Goal: Task Accomplishment & Management: Manage account settings

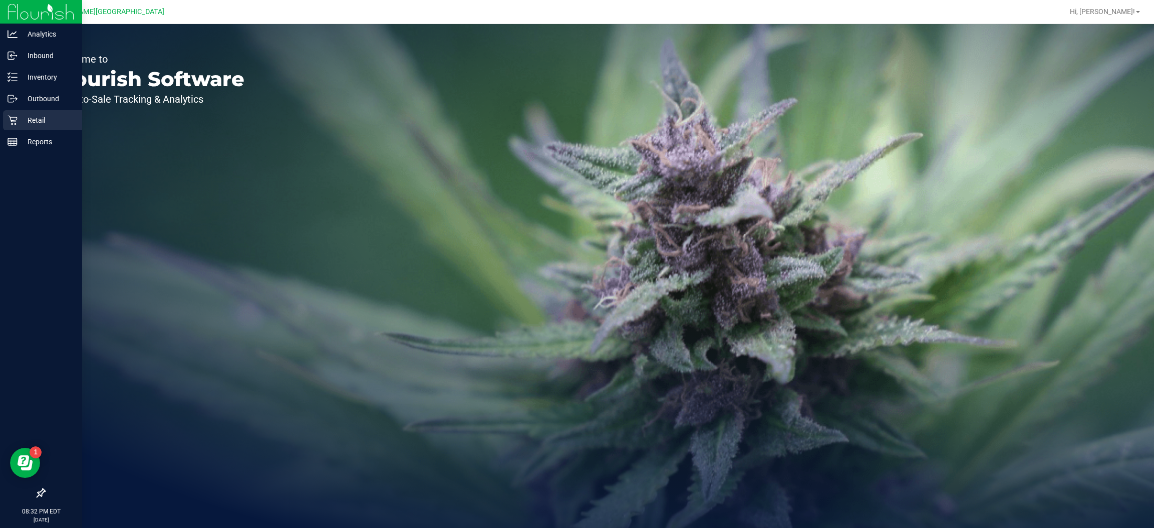
click at [25, 125] on p "Retail" at bounding box center [48, 120] width 60 height 12
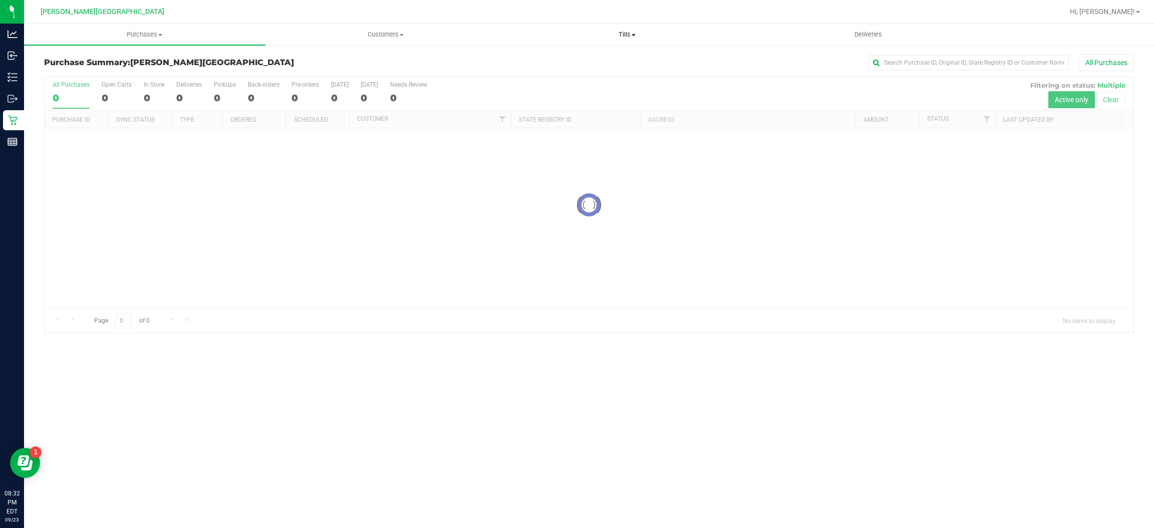
click at [627, 34] on span "Tills" at bounding box center [627, 34] width 240 height 9
click at [603, 60] on li "Manage tills" at bounding box center [626, 61] width 241 height 12
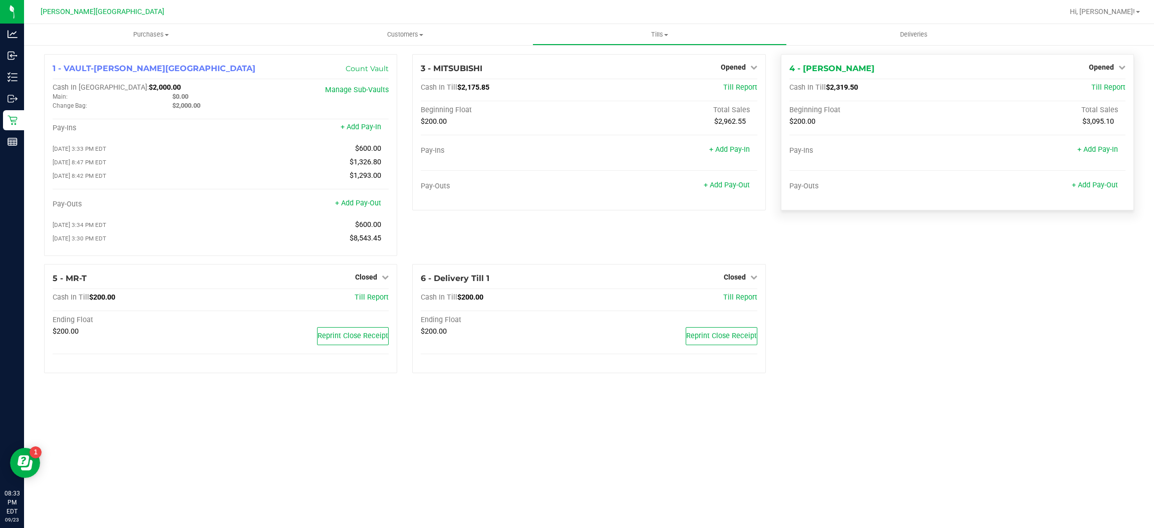
click at [1105, 62] on div "Opened" at bounding box center [1107, 67] width 37 height 12
click at [1109, 72] on div "Opened" at bounding box center [1107, 67] width 37 height 12
click at [1109, 68] on span "Opened" at bounding box center [1101, 67] width 25 height 8
click at [1098, 89] on link "Close Till" at bounding box center [1102, 88] width 27 height 8
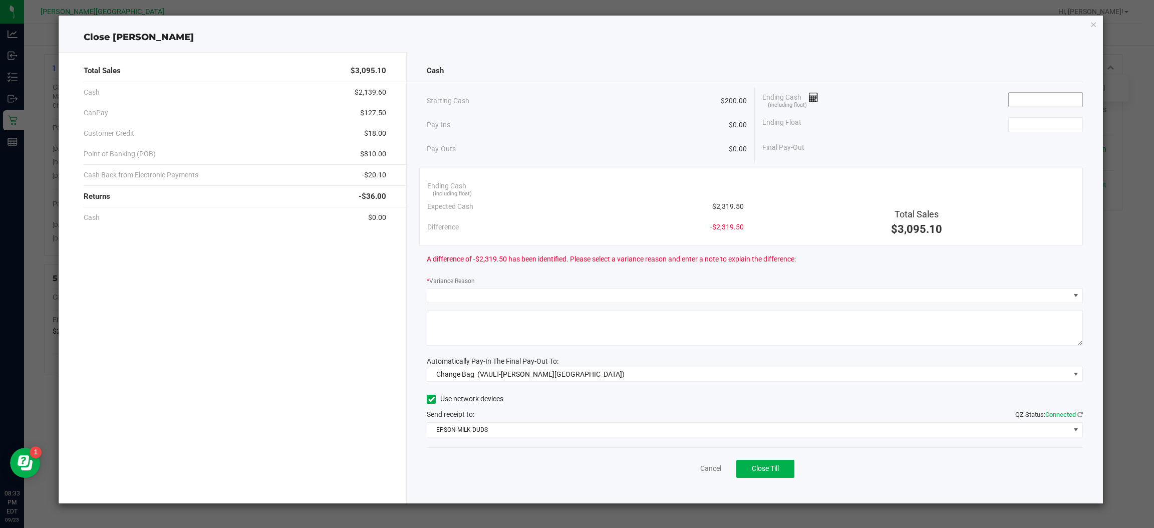
click at [1026, 100] on input at bounding box center [1046, 100] width 74 height 14
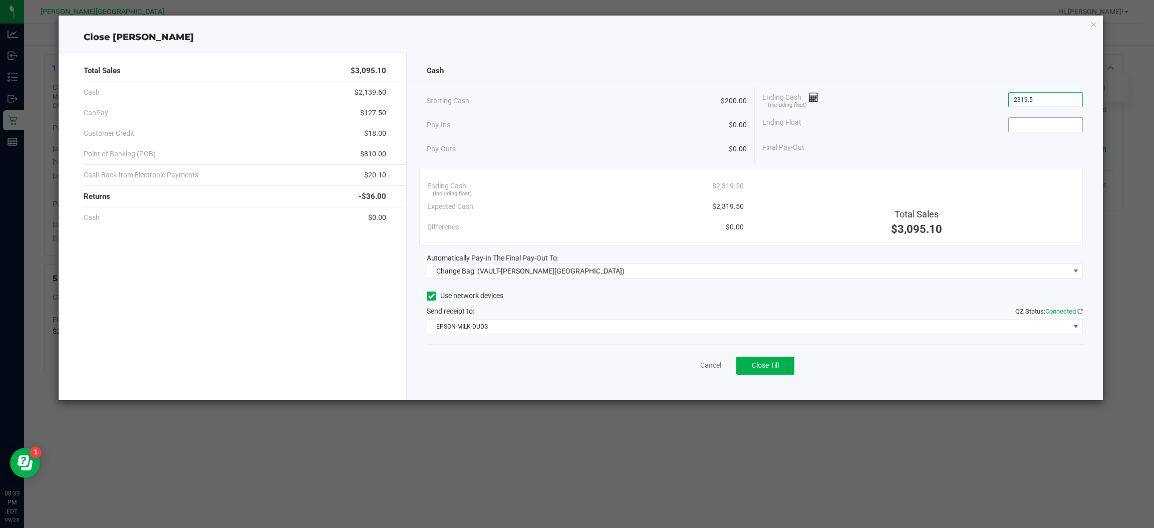
type input "$2,319.50"
click at [1023, 122] on input at bounding box center [1046, 125] width 74 height 14
type input "$200.00"
click at [1011, 150] on div "Final Pay-Out $2,119.50" at bounding box center [922, 147] width 321 height 21
click at [614, 273] on span "Change Bag (VAULT-[PERSON_NAME][GEOGRAPHIC_DATA])" at bounding box center [748, 271] width 643 height 14
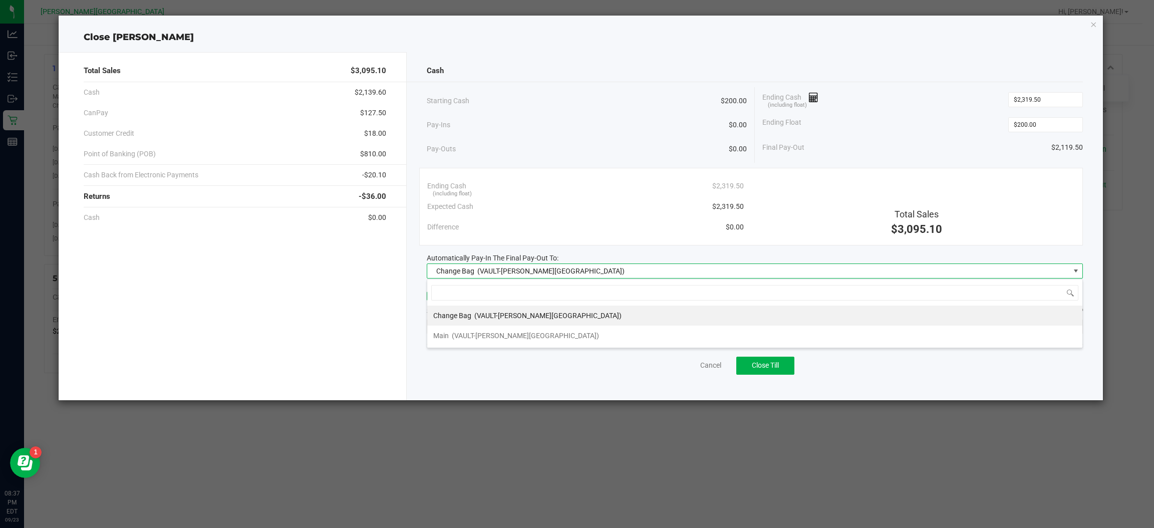
scroll to position [16, 656]
click at [566, 345] on li "Main (VAULT-[PERSON_NAME][GEOGRAPHIC_DATA])" at bounding box center [754, 336] width 655 height 20
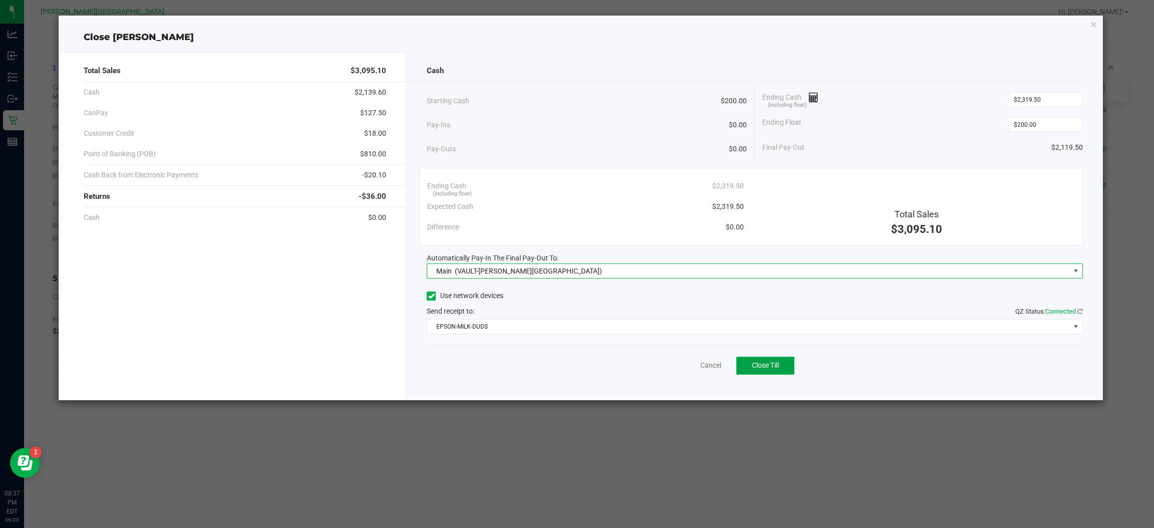
click at [771, 366] on span "Close Till" at bounding box center [765, 365] width 27 height 8
click at [1095, 25] on icon "button" at bounding box center [1093, 24] width 7 height 12
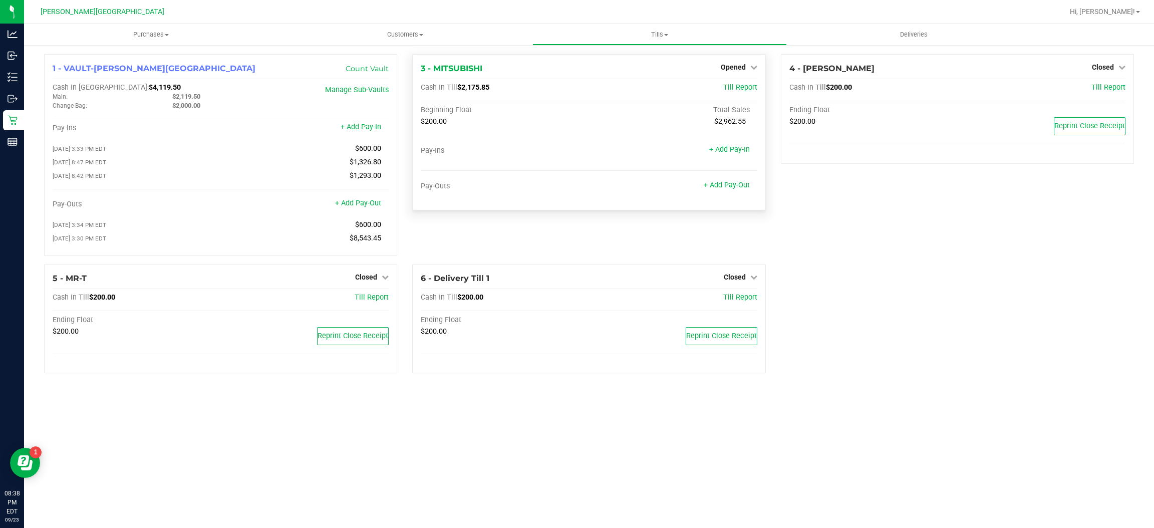
click at [731, 62] on div "Opened" at bounding box center [739, 67] width 37 height 12
click at [732, 68] on span "Opened" at bounding box center [733, 67] width 25 height 8
click at [731, 84] on link "Close Till" at bounding box center [734, 88] width 27 height 8
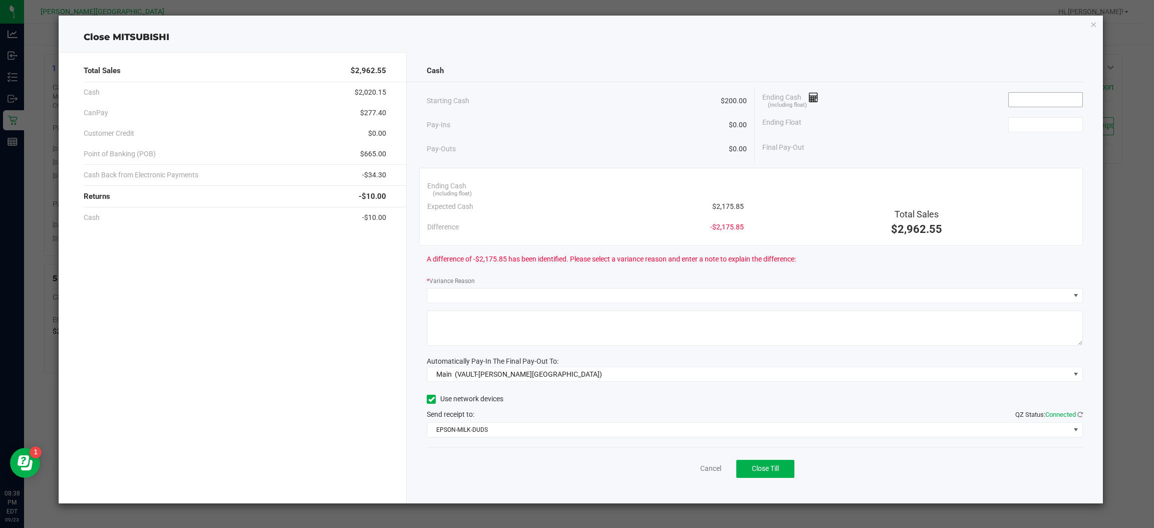
click at [1023, 102] on input at bounding box center [1046, 100] width 74 height 14
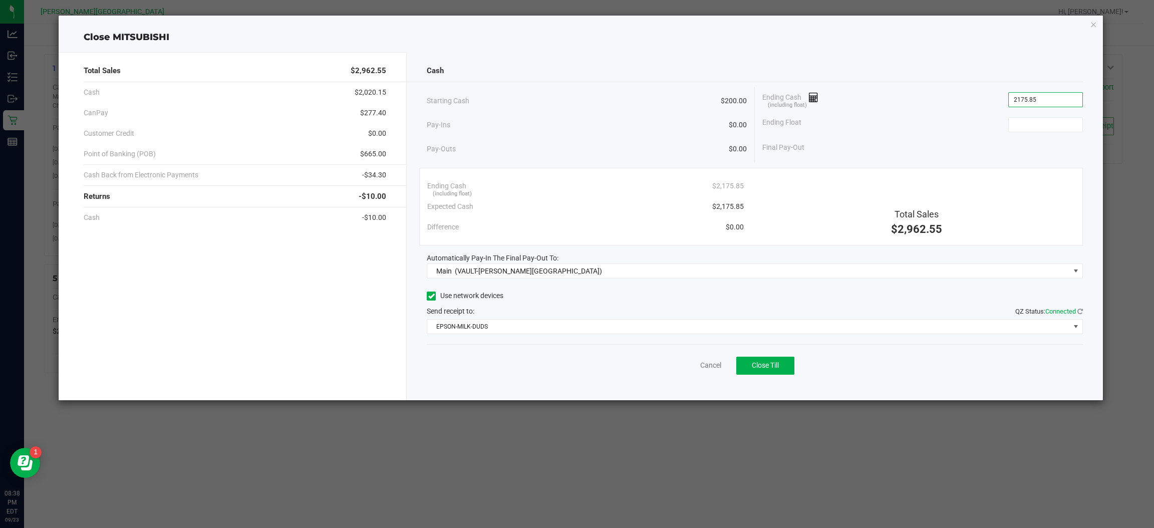
type input "$2,175.85"
click at [1024, 116] on div "Ending Float" at bounding box center [922, 124] width 321 height 25
click at [1024, 132] on div "Ending Float" at bounding box center [922, 124] width 321 height 25
click at [1026, 126] on input at bounding box center [1046, 125] width 74 height 14
type input "$200.00"
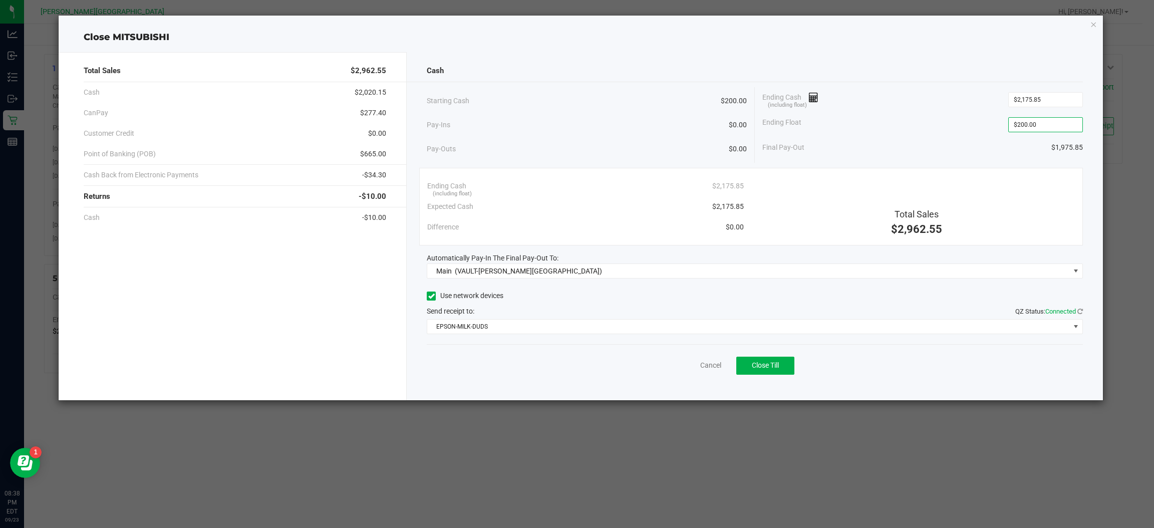
click at [1017, 157] on div "Final Pay-Out $1,975.85" at bounding box center [922, 147] width 321 height 21
click at [759, 363] on span "Close Till" at bounding box center [765, 365] width 27 height 8
click at [1093, 23] on icon "button" at bounding box center [1093, 24] width 7 height 12
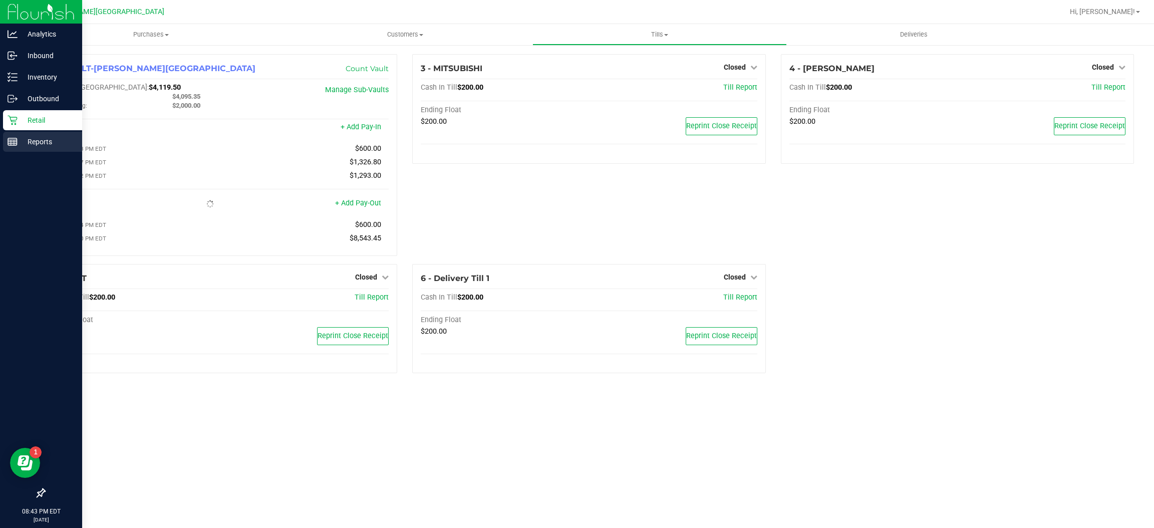
click at [43, 137] on p "Reports" at bounding box center [48, 142] width 60 height 12
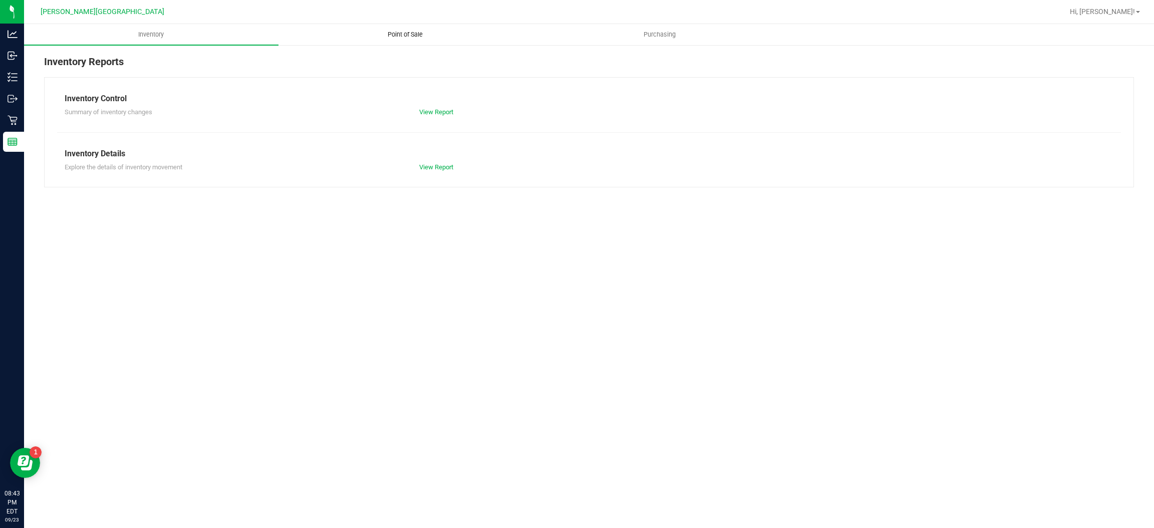
click at [413, 37] on span "Point of Sale" at bounding box center [405, 34] width 62 height 9
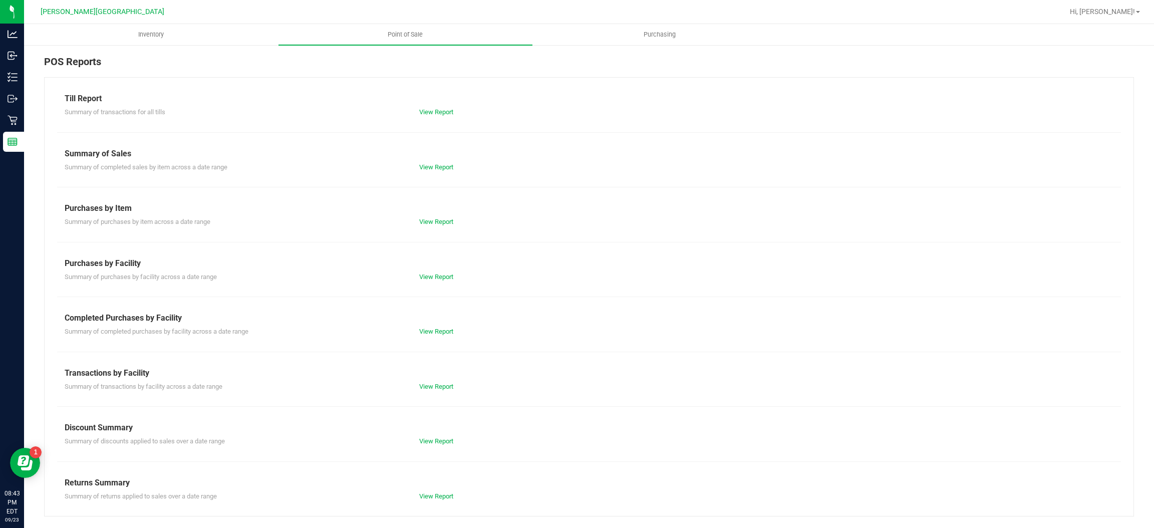
click at [436, 105] on div "Summary of transactions for all tills View Report" at bounding box center [589, 111] width 1064 height 13
click at [436, 108] on link "View Report" at bounding box center [436, 112] width 34 height 8
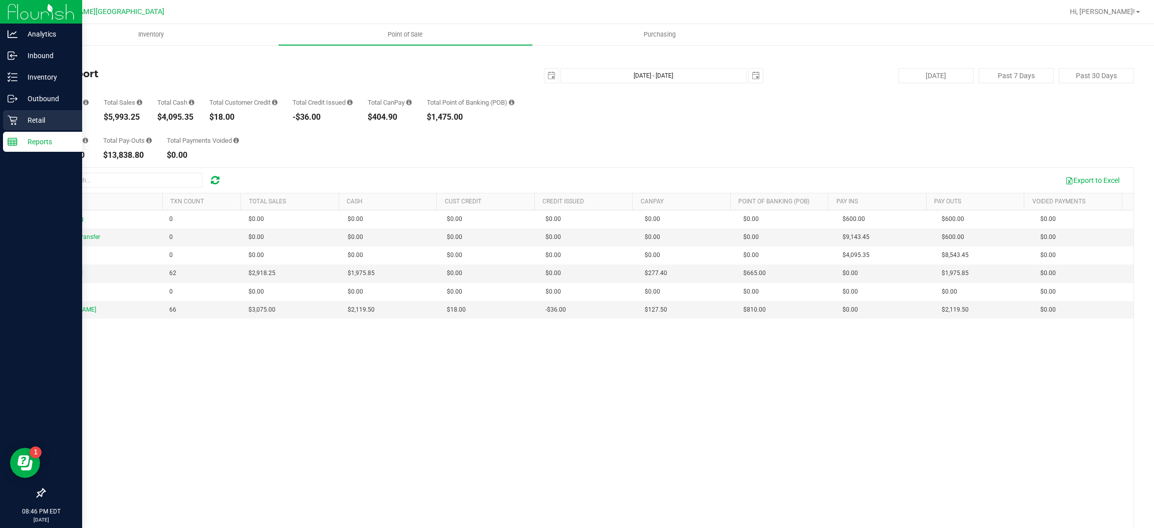
click at [46, 124] on p "Retail" at bounding box center [48, 120] width 60 height 12
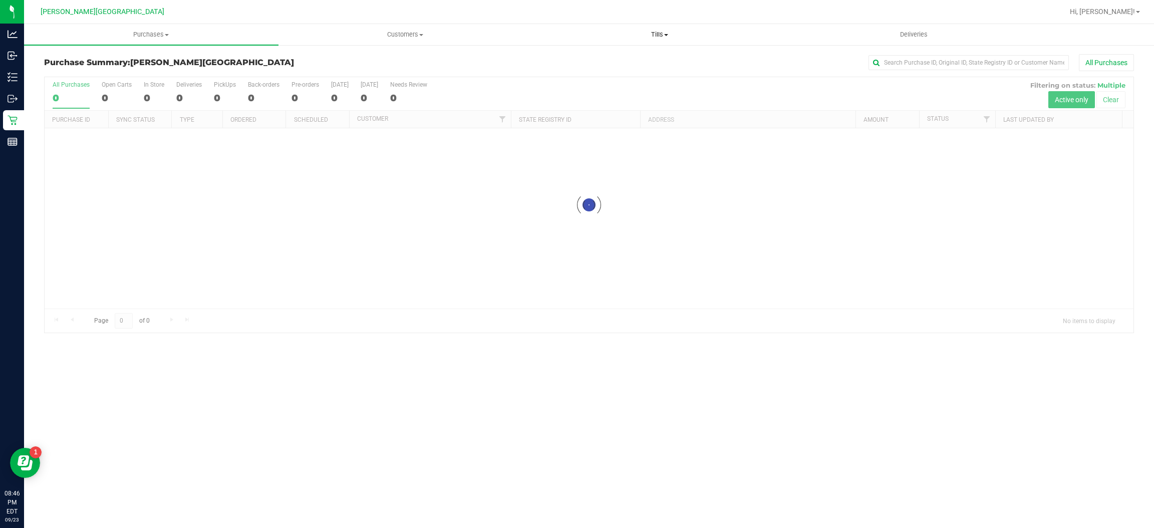
click at [664, 36] on span "Tills" at bounding box center [659, 34] width 253 height 9
click at [638, 72] on li "Reconcile e-payments" at bounding box center [659, 73] width 254 height 12
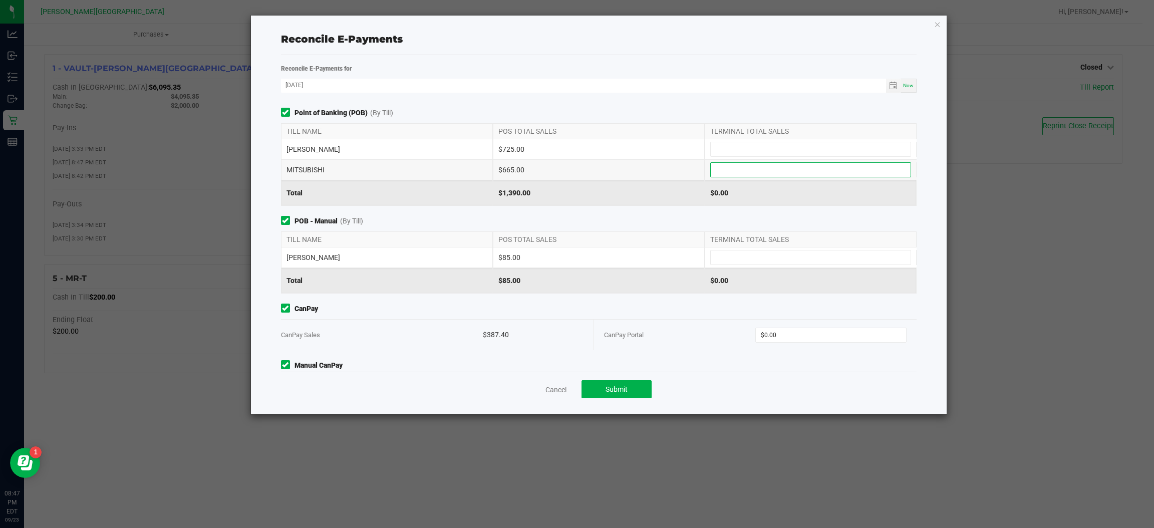
click at [749, 171] on input at bounding box center [811, 170] width 200 height 14
type input "$665.00"
click at [806, 331] on input "0" at bounding box center [831, 335] width 150 height 14
type input "$387.40"
click at [787, 307] on span "CanPay" at bounding box center [599, 309] width 636 height 11
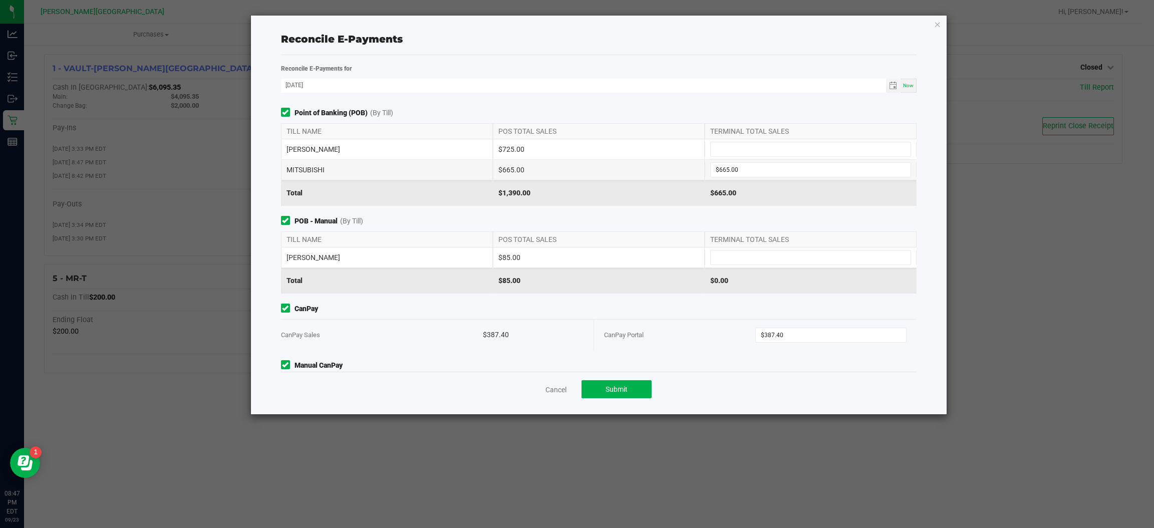
scroll to position [46, 0]
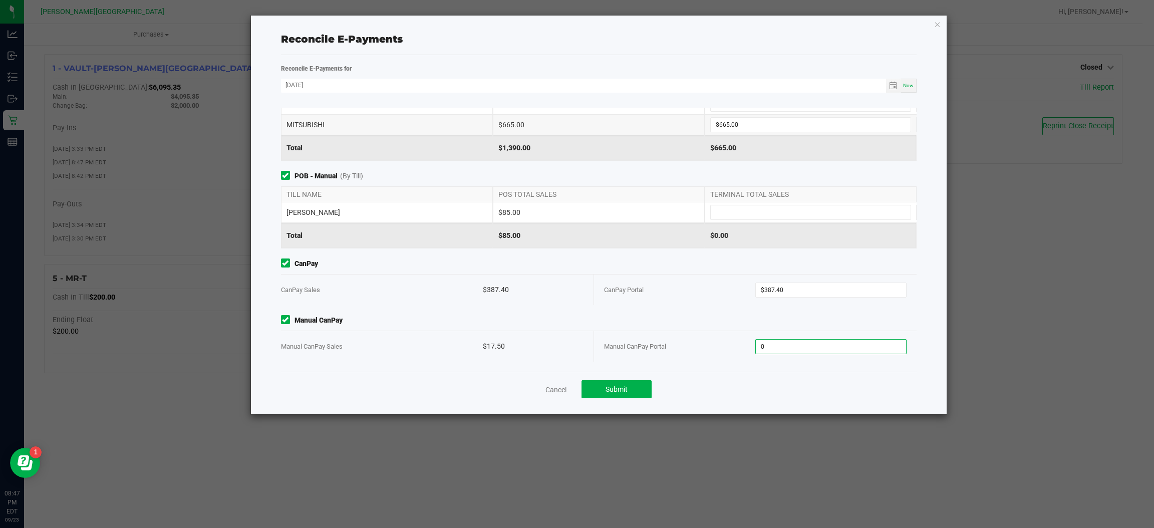
click at [809, 343] on input "0" at bounding box center [831, 347] width 150 height 14
type input "$17.50"
click at [696, 327] on div "Manual CanPay Manual CanPay Sales $17.50 Manual CanPay Portal $17.50" at bounding box center [598, 338] width 651 height 47
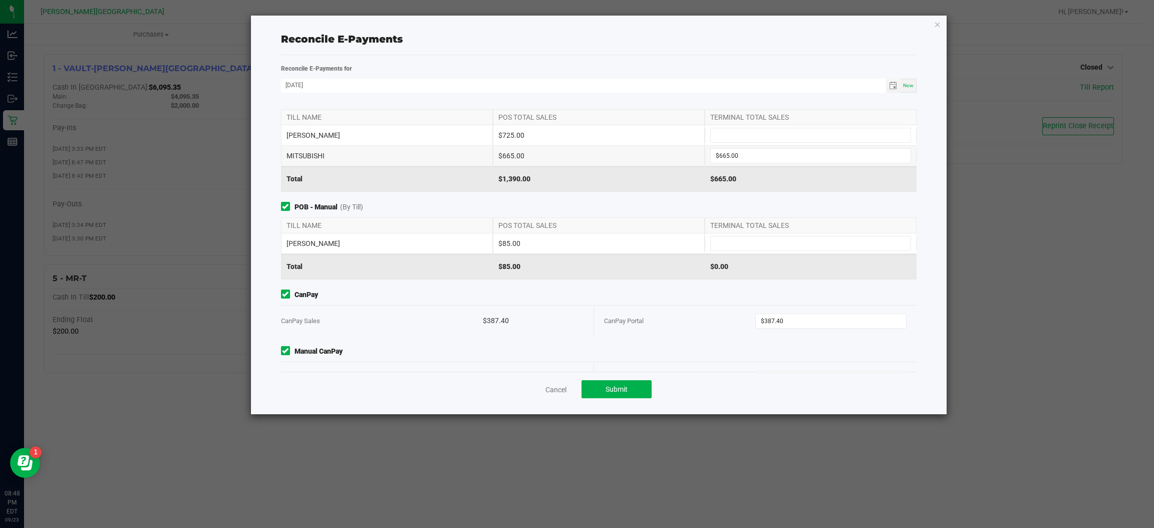
scroll to position [0, 0]
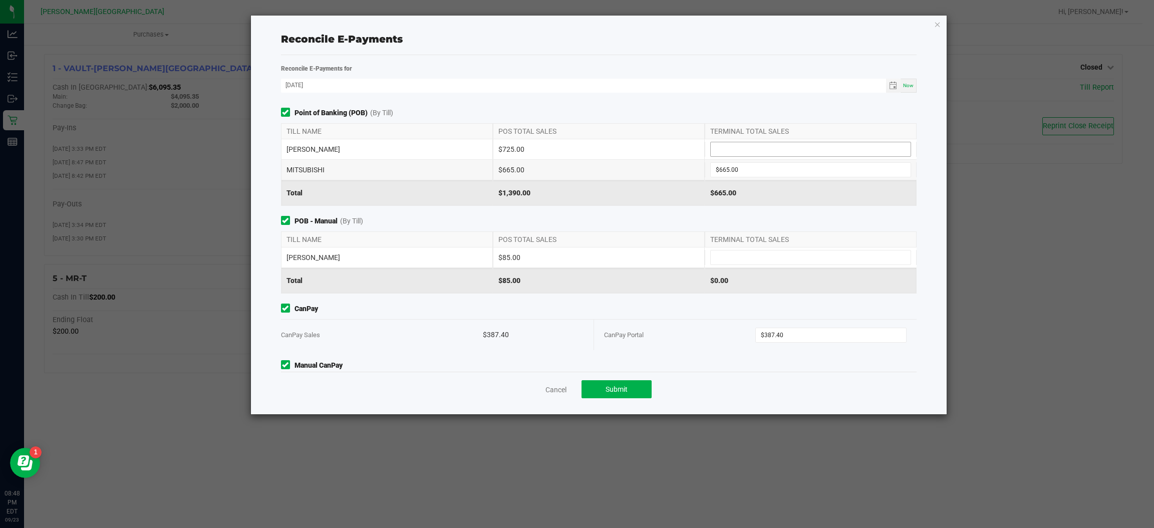
click at [719, 152] on input at bounding box center [811, 149] width 200 height 14
type input "$725.00"
click at [720, 261] on input at bounding box center [811, 257] width 200 height 14
type input "$85.00"
click at [705, 297] on div "Point of Banking (POB) (By Till) TILL NAME POS TOTAL SALES TERMINAL TOTAL SALES…" at bounding box center [598, 240] width 651 height 264
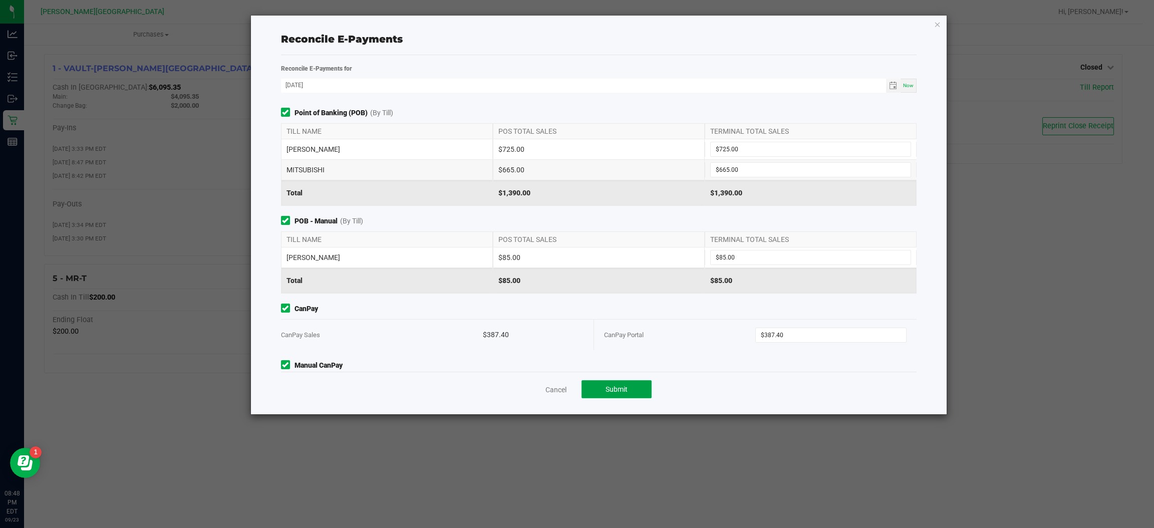
click at [642, 384] on button "Submit" at bounding box center [616, 389] width 70 height 18
click at [940, 27] on icon "button" at bounding box center [937, 24] width 7 height 12
